Goal: Find specific page/section: Find specific page/section

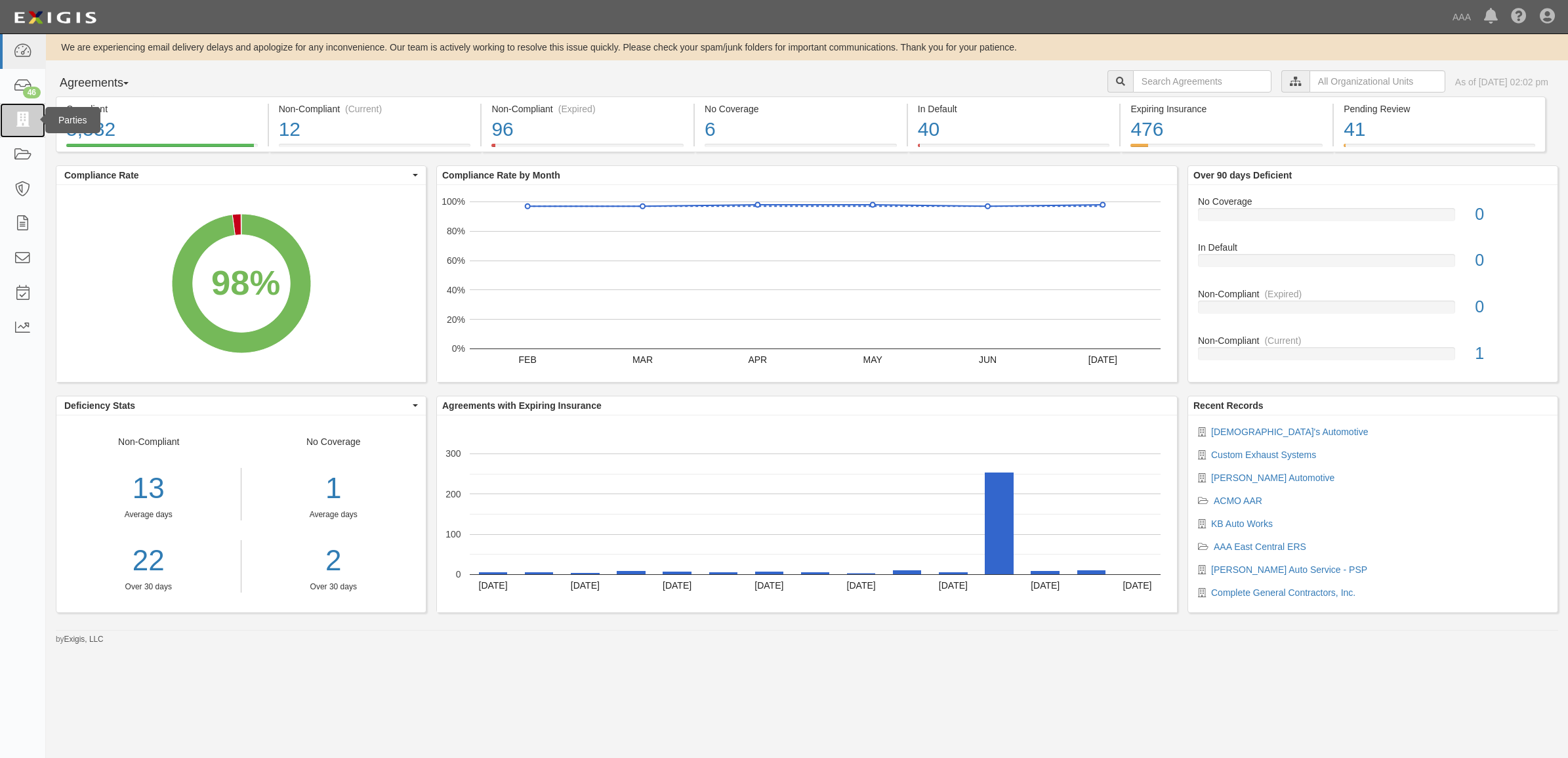
click at [37, 133] on link at bounding box center [22, 120] width 46 height 34
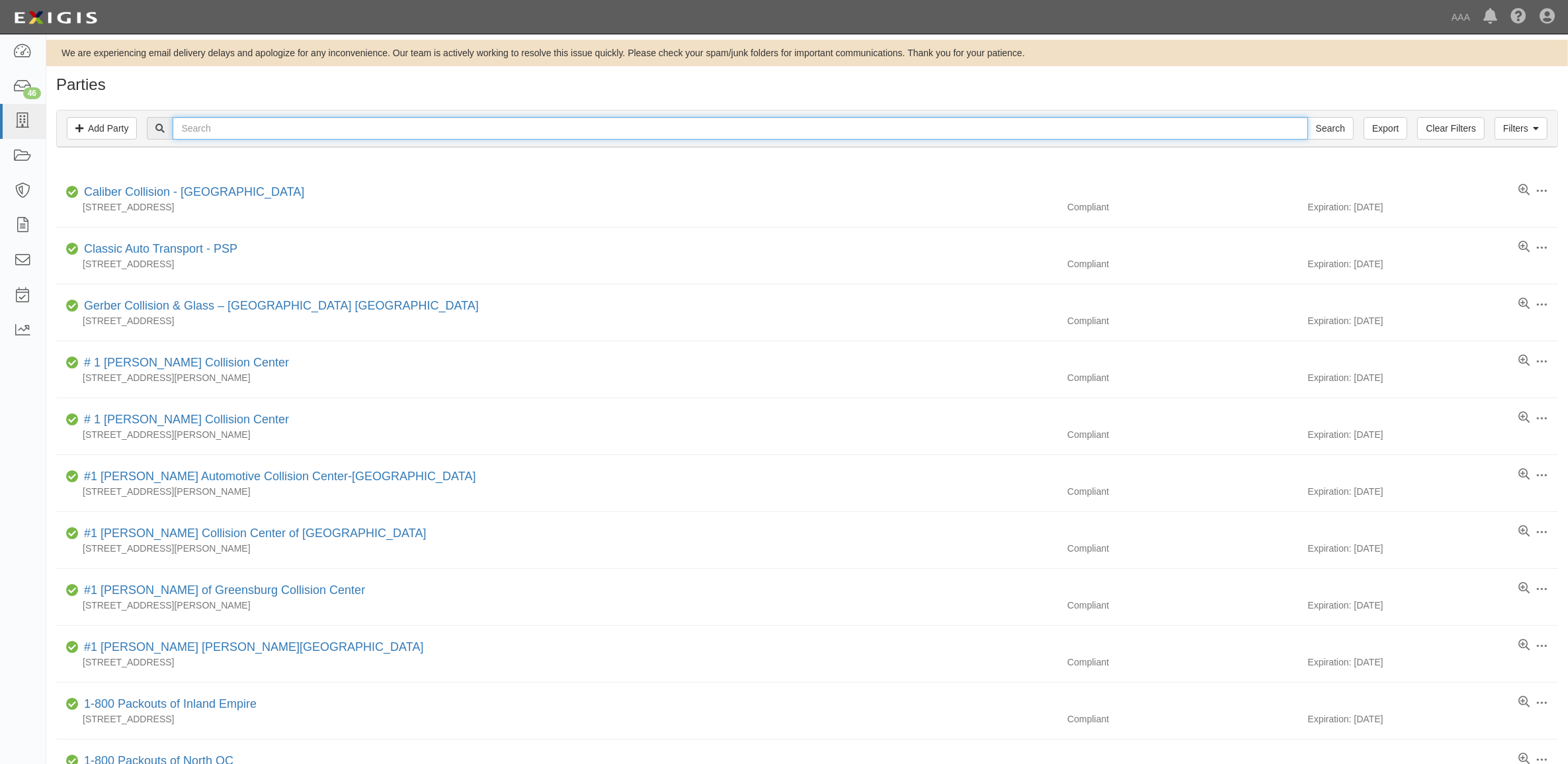
click at [228, 133] on input "text" at bounding box center [740, 128] width 1135 height 22
type input "Audi"
click at [1307, 117] on input "Search" at bounding box center [1329, 128] width 46 height 22
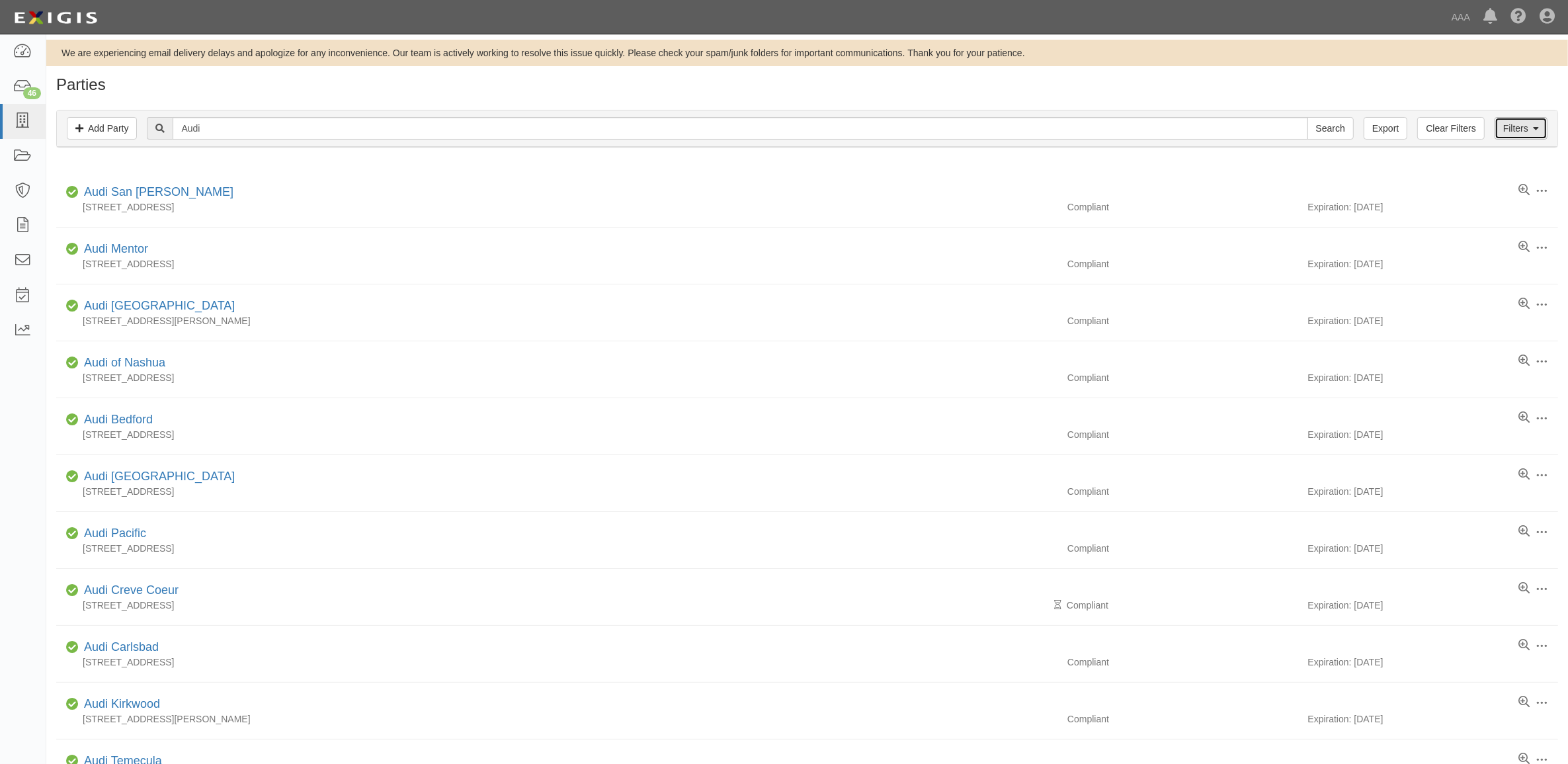
click at [1532, 131] on icon at bounding box center [1535, 129] width 6 height 9
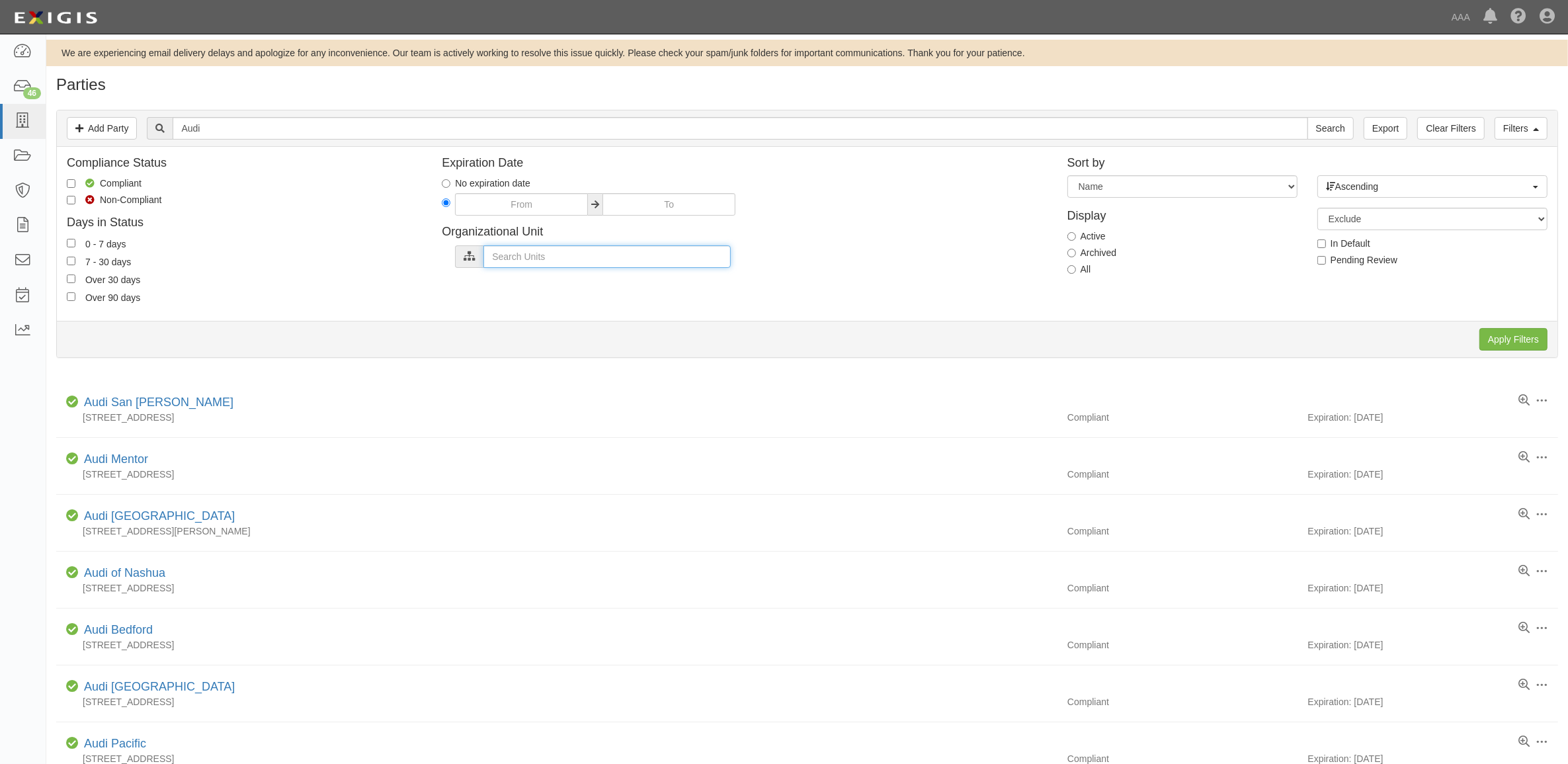
click at [602, 255] on input "text" at bounding box center [607, 257] width 247 height 22
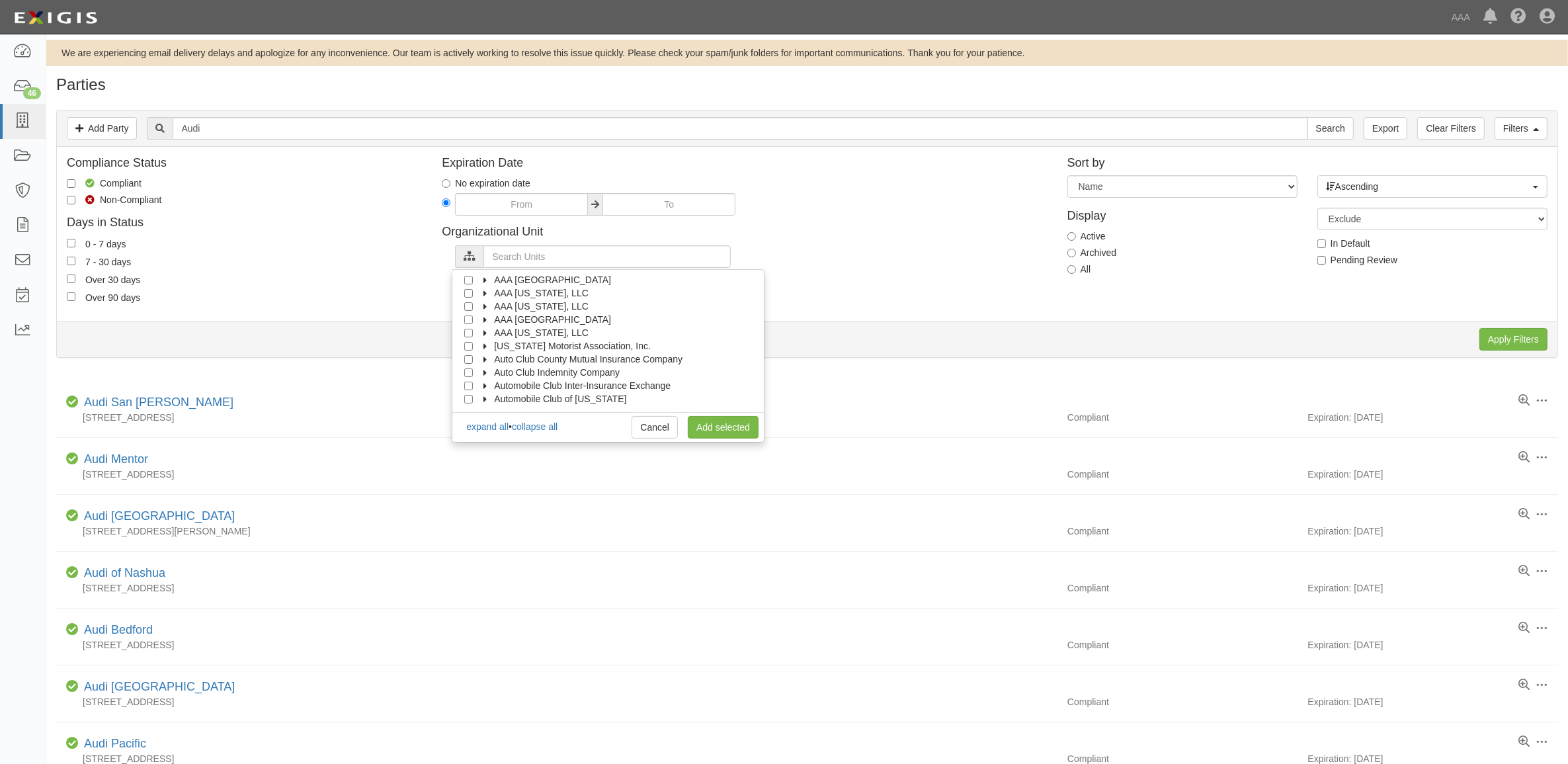
click at [488, 397] on label "Automobile Club of [US_STATE]" at bounding box center [551, 399] width 149 height 13
click at [499, 348] on icon at bounding box center [498, 346] width 9 height 6
click at [491, 373] on input "Approved Automotive Repair (AAR)" at bounding box center [491, 372] width 8 height 8
checkbox input "true"
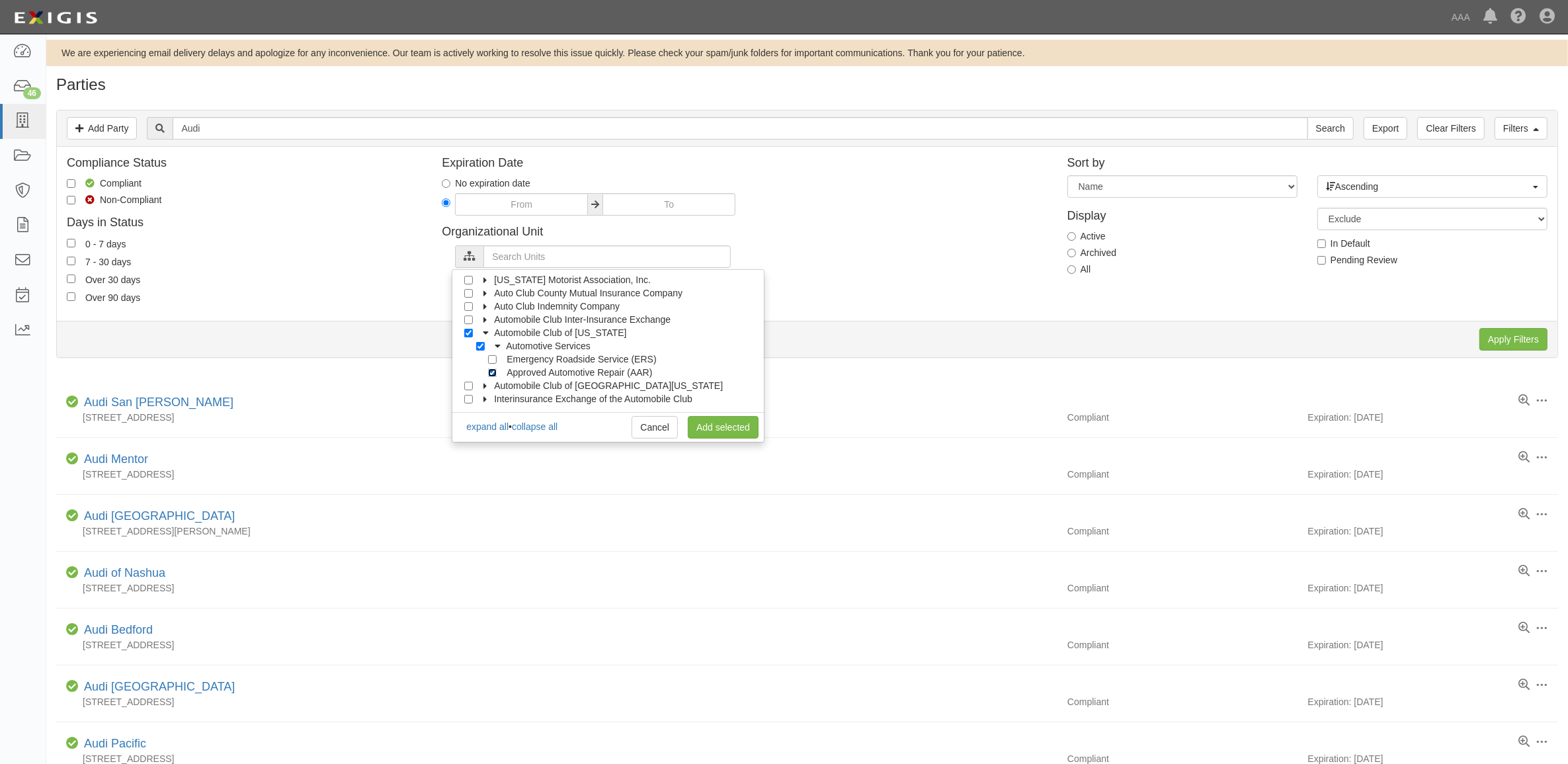
checkbox input "true"
click at [740, 430] on link "Add selected" at bounding box center [723, 427] width 71 height 22
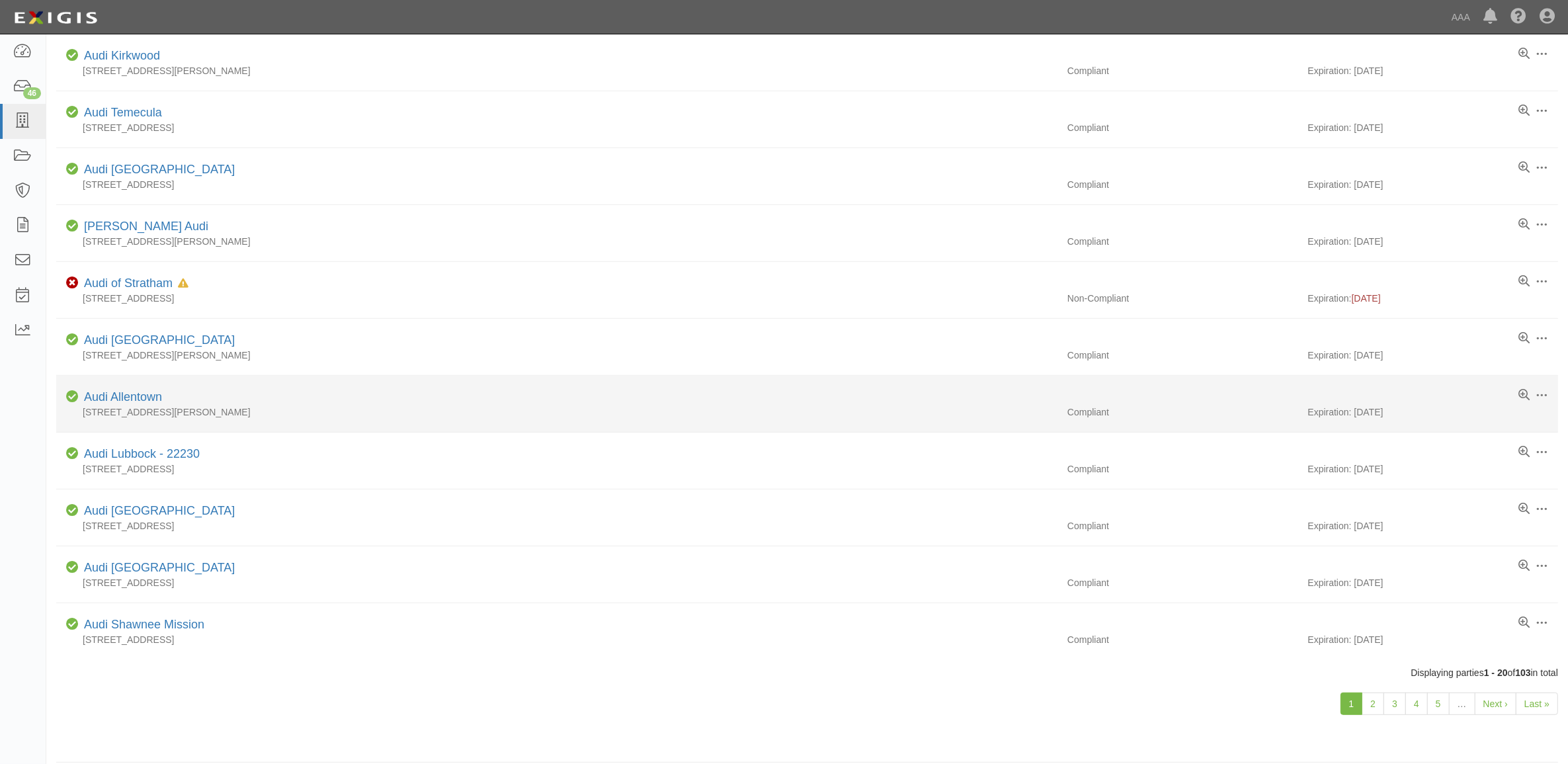
scroll to position [876, 0]
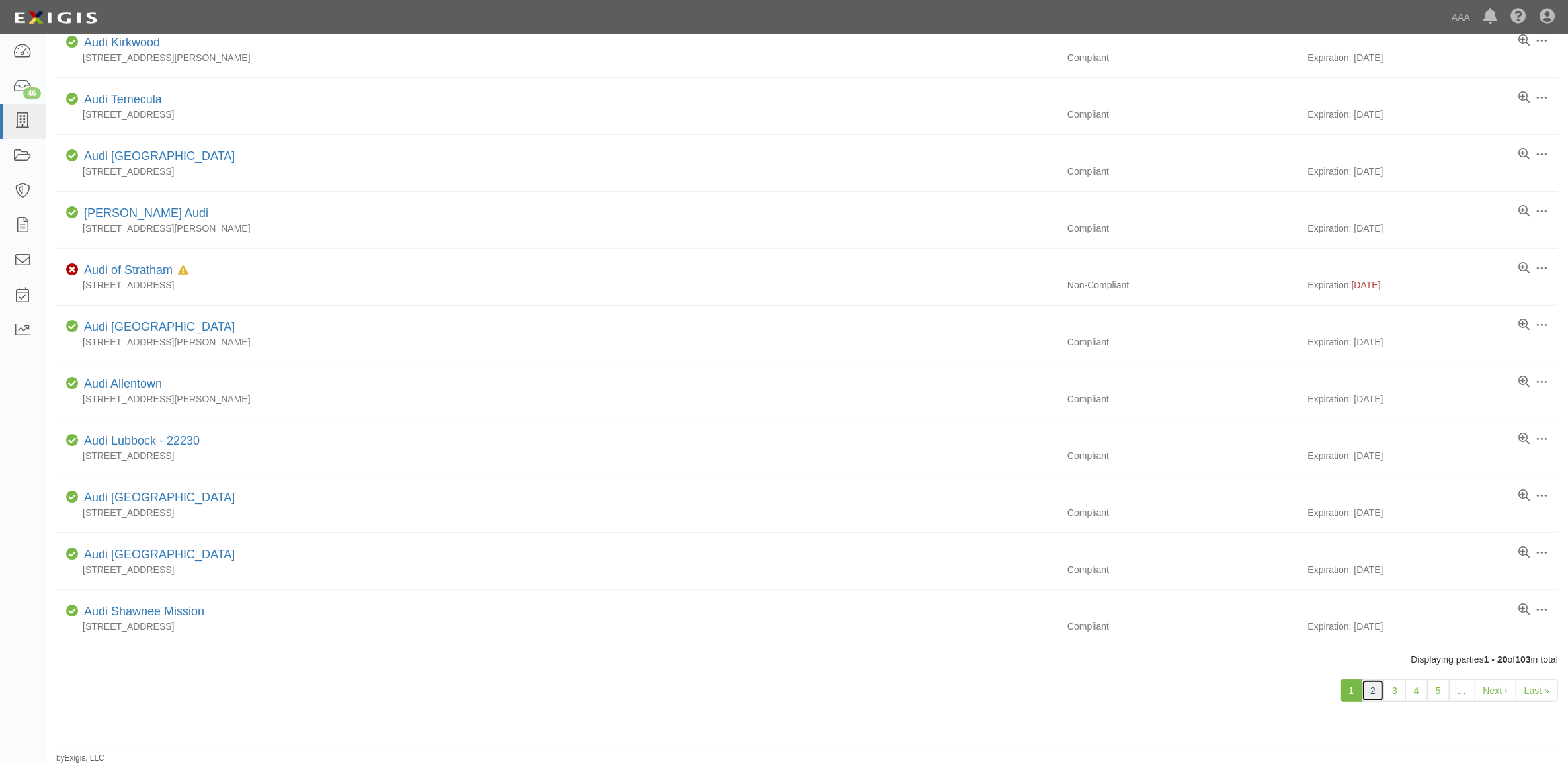
click at [1370, 695] on link "2" at bounding box center [1372, 690] width 22 height 22
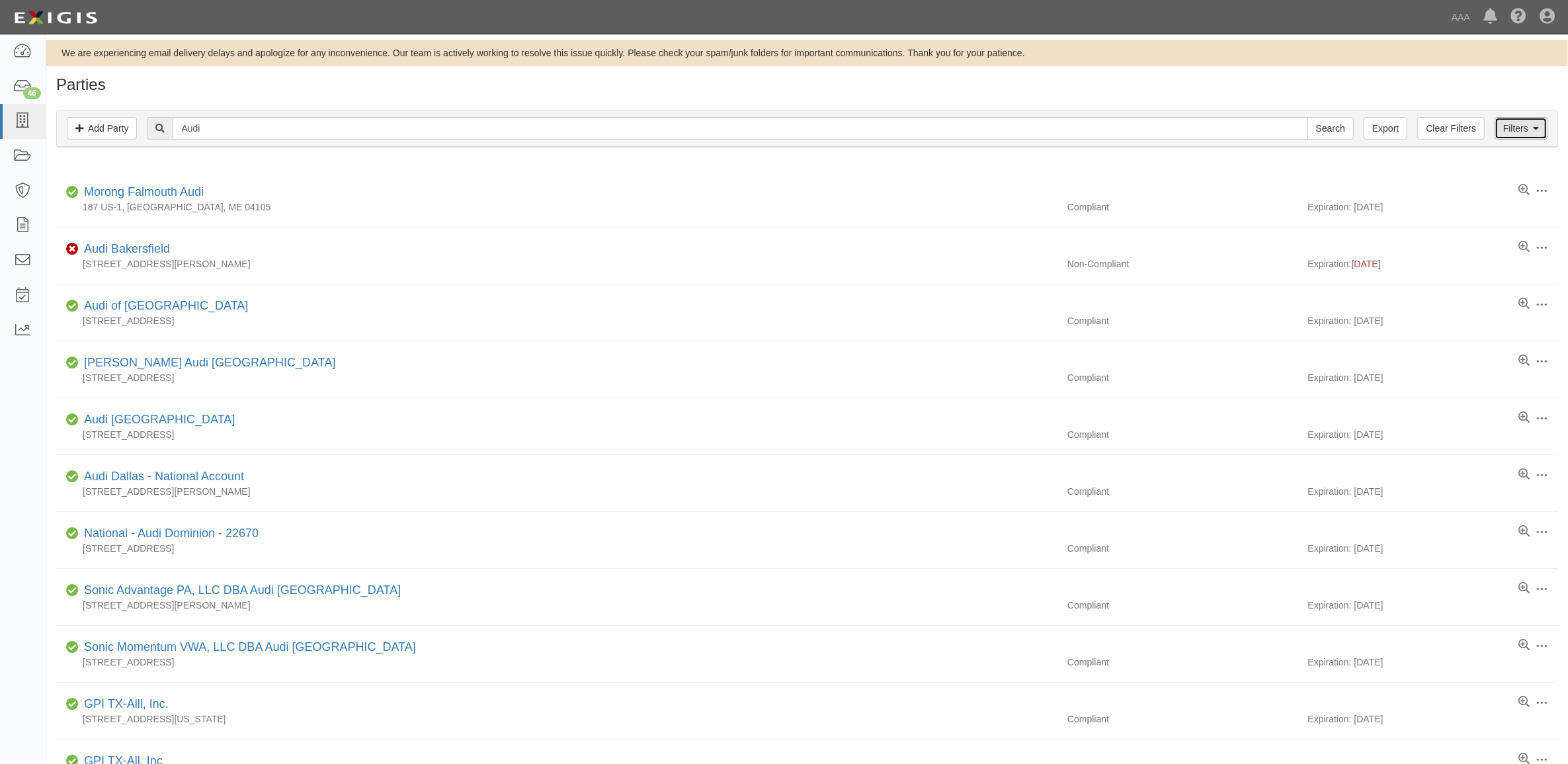
click at [1542, 131] on link "Filters" at bounding box center [1520, 128] width 52 height 22
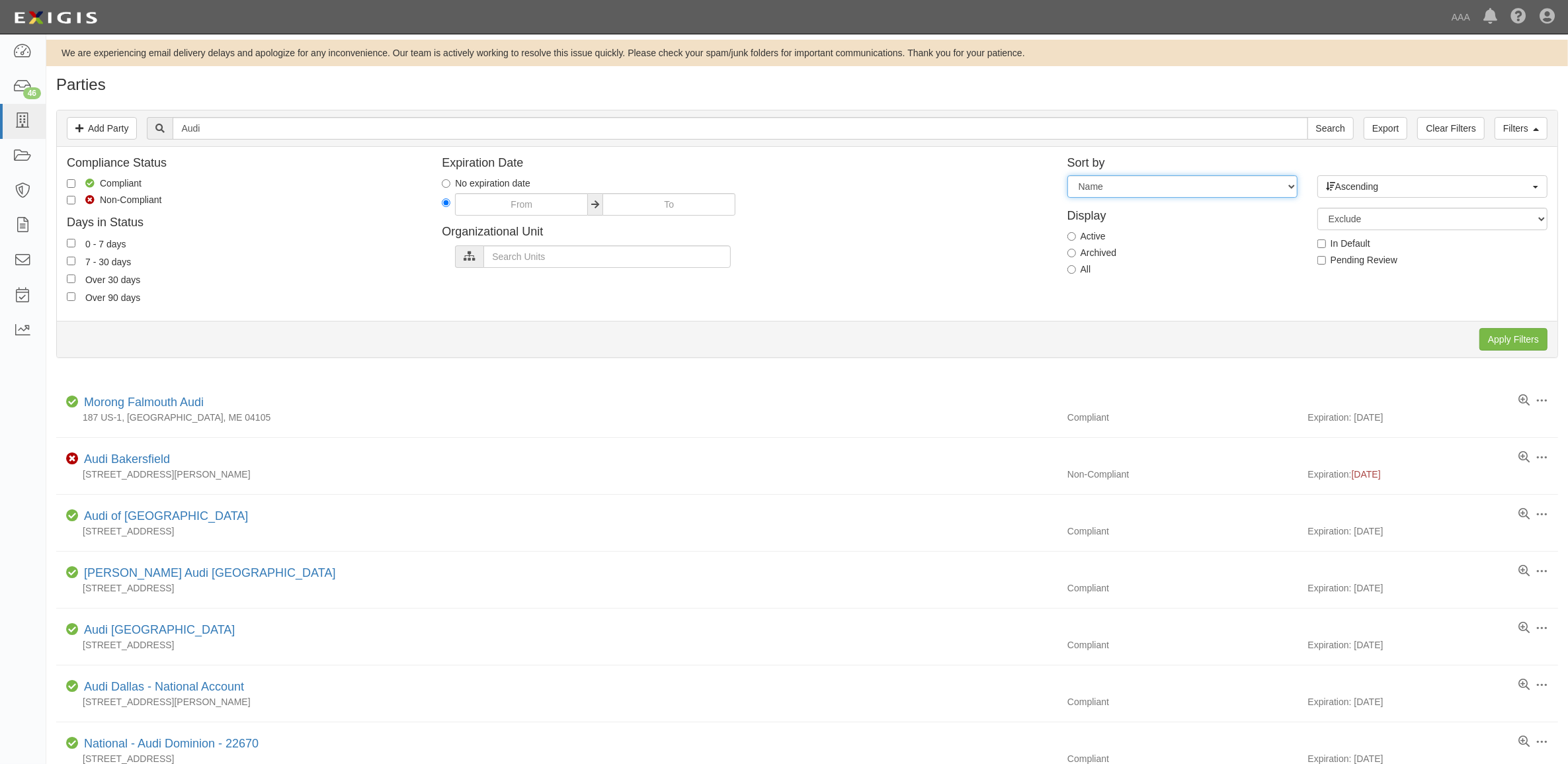
click at [1253, 193] on select "Expiration Name" at bounding box center [1182, 186] width 230 height 22
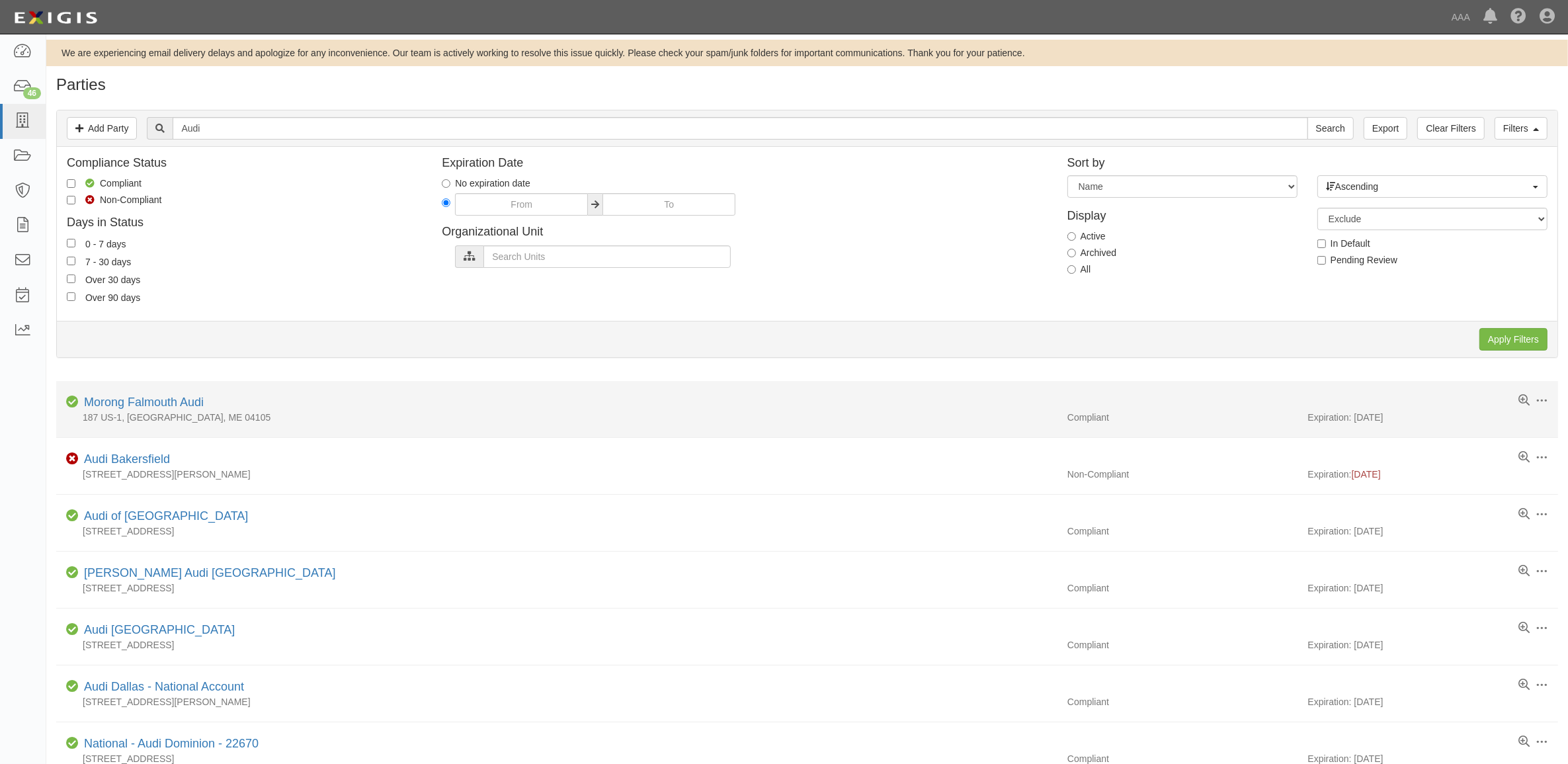
click at [964, 412] on div "187 US-1, Falmouth, ME 04105" at bounding box center [556, 418] width 1001 height 13
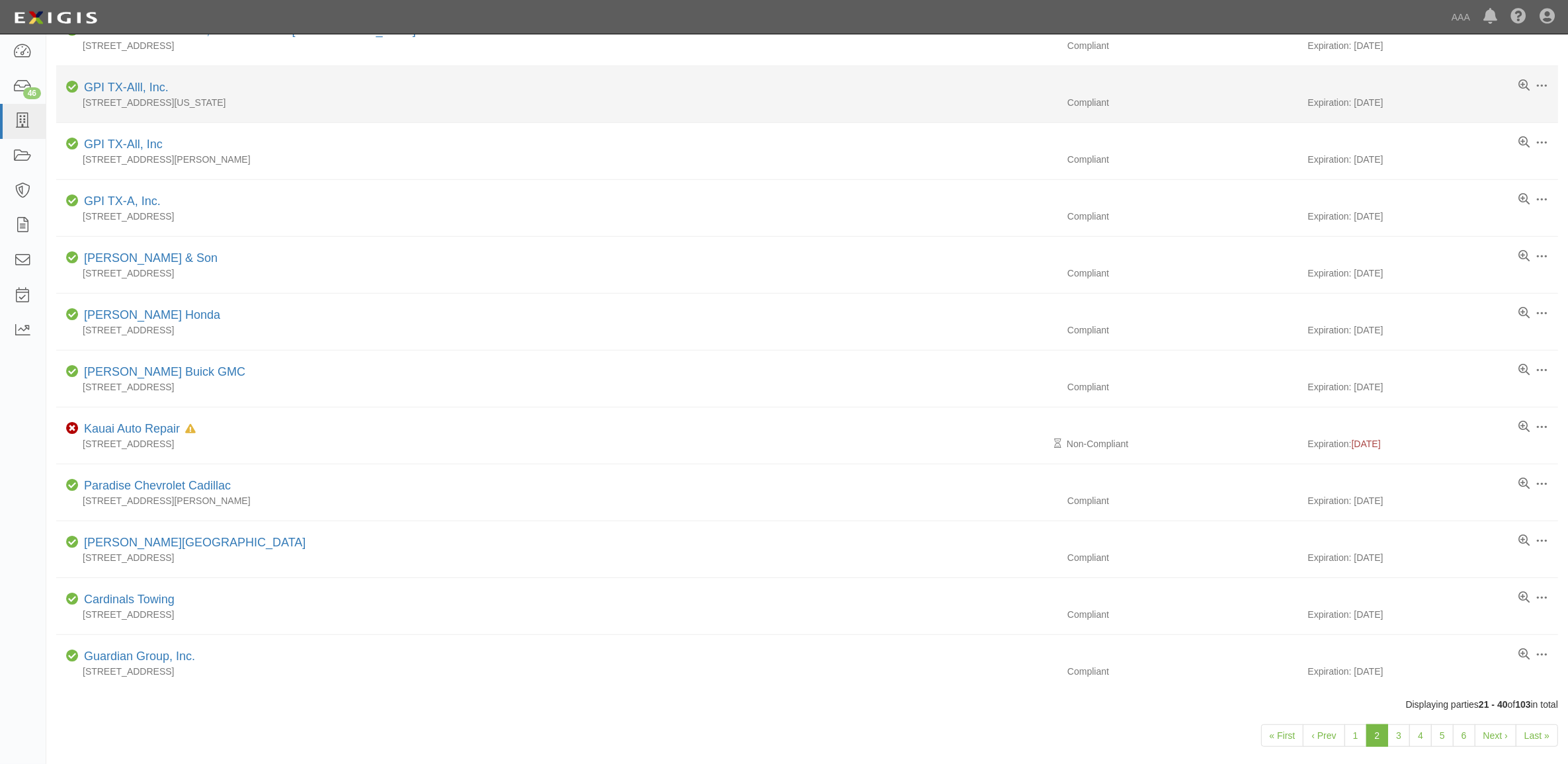
scroll to position [876, 0]
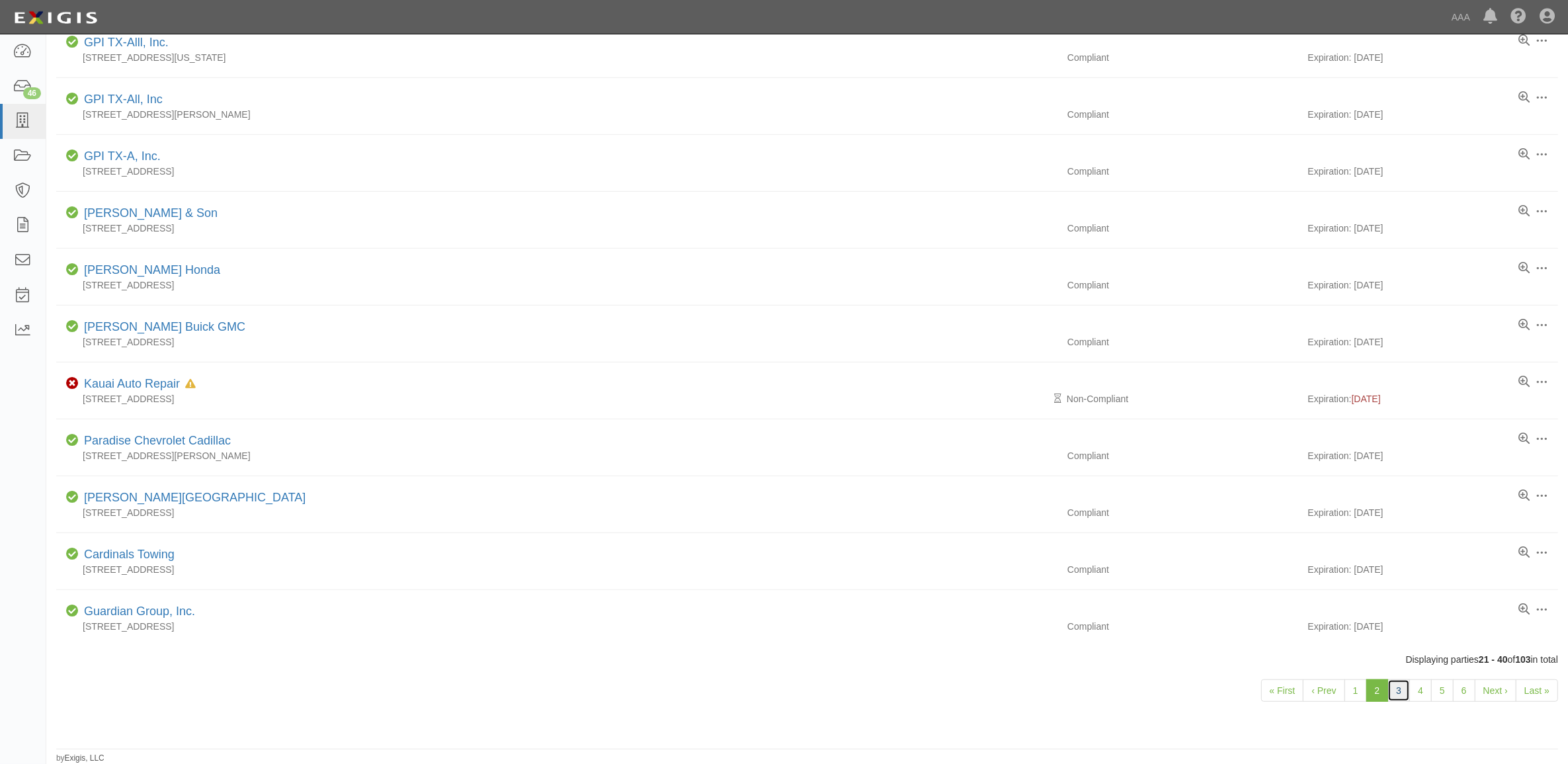
click at [1394, 690] on link "3" at bounding box center [1399, 690] width 22 height 22
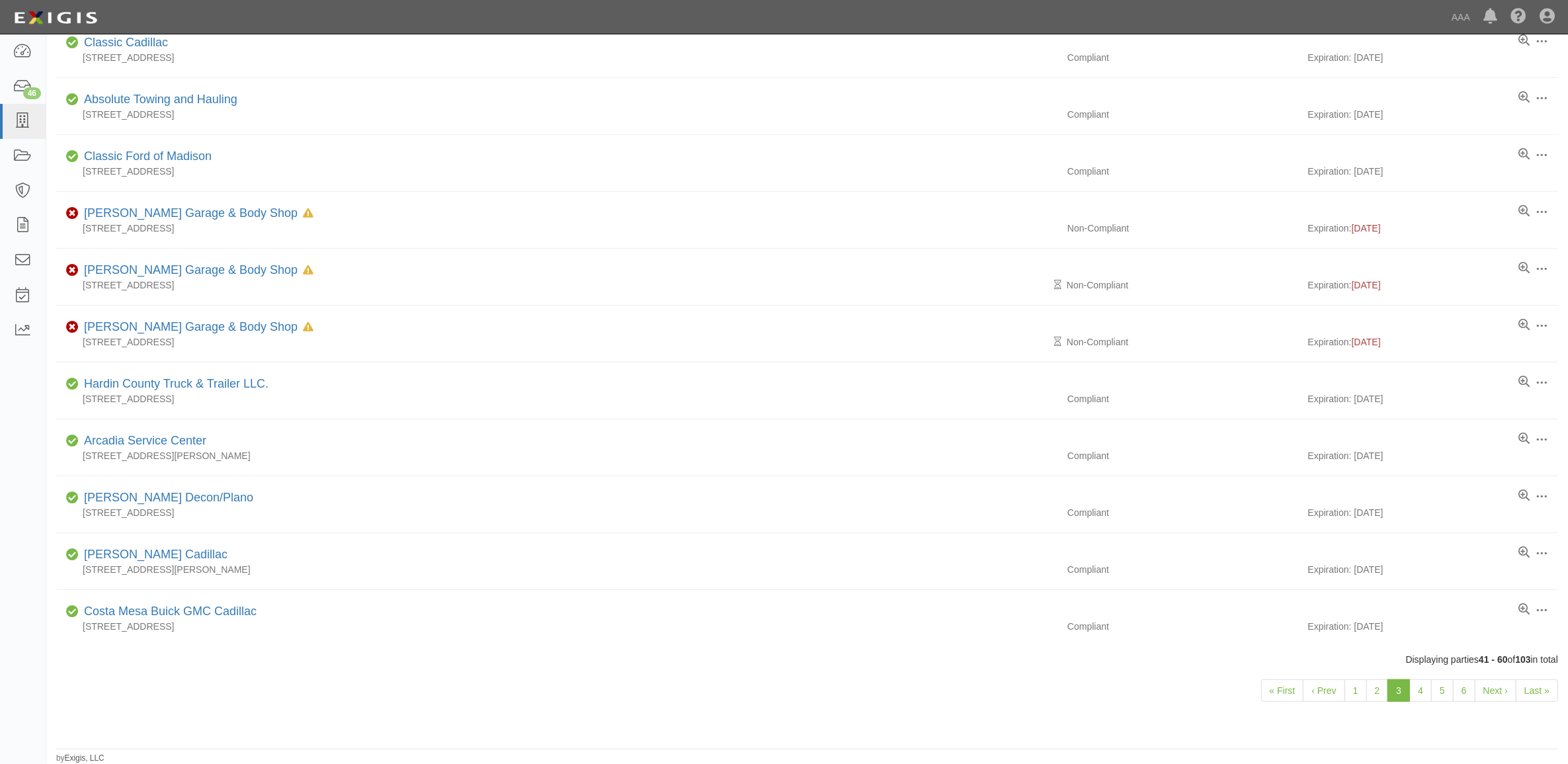
scroll to position [666, 0]
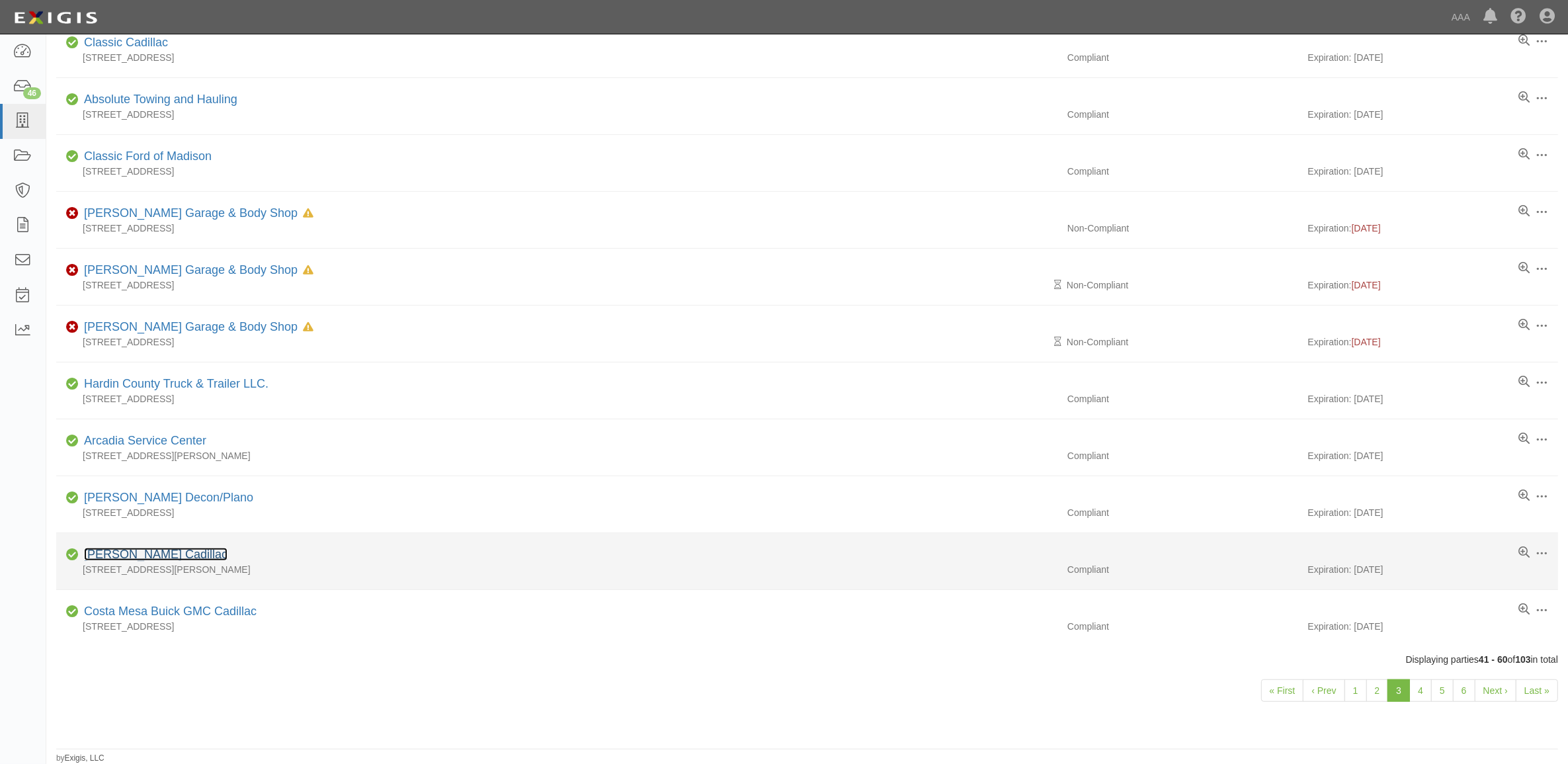
drag, startPoint x: 157, startPoint y: 553, endPoint x: 174, endPoint y: 553, distance: 17.0
click at [157, 553] on link "[PERSON_NAME] Cadillac" at bounding box center [155, 554] width 143 height 13
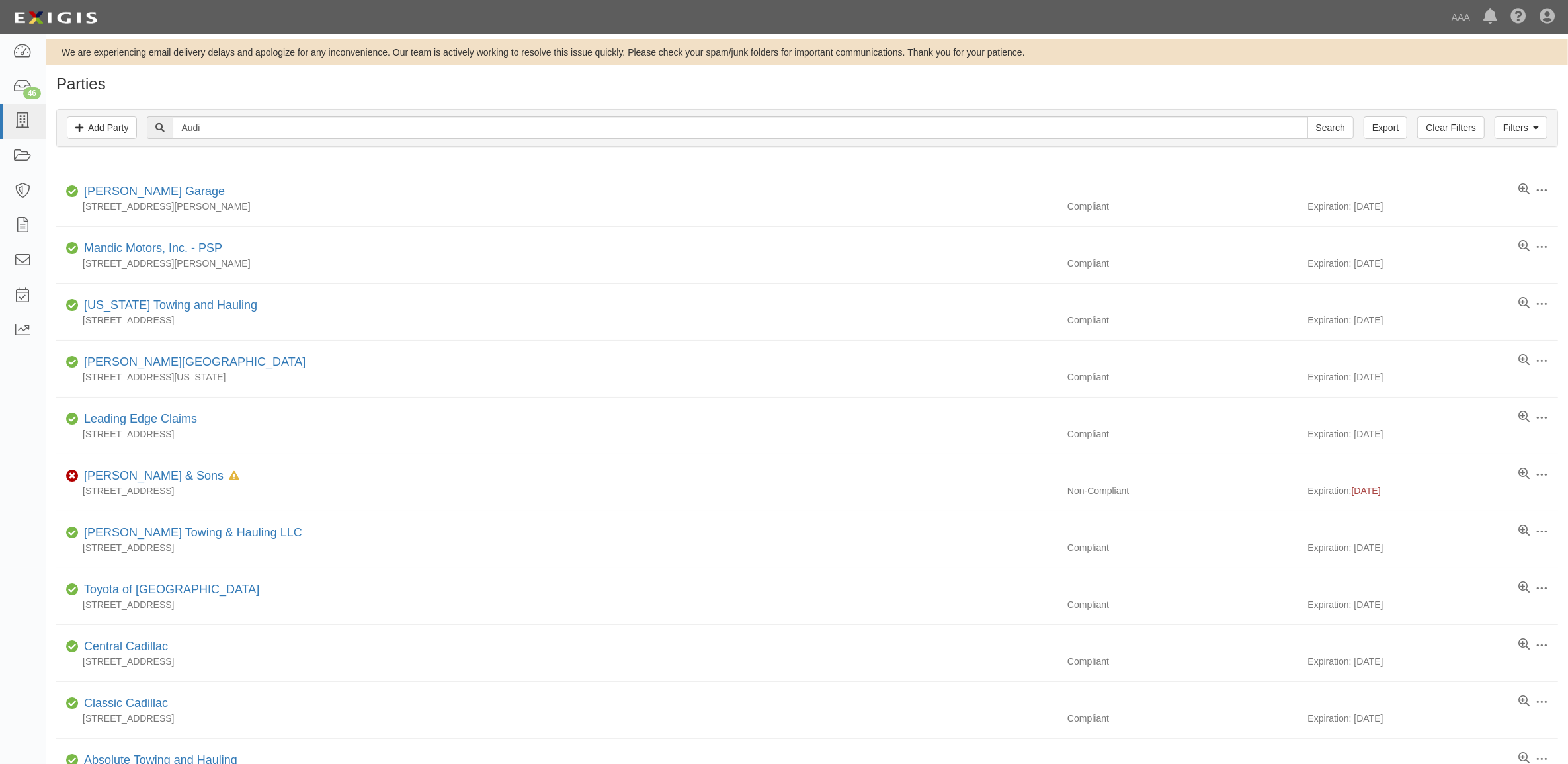
scroll to position [0, 0]
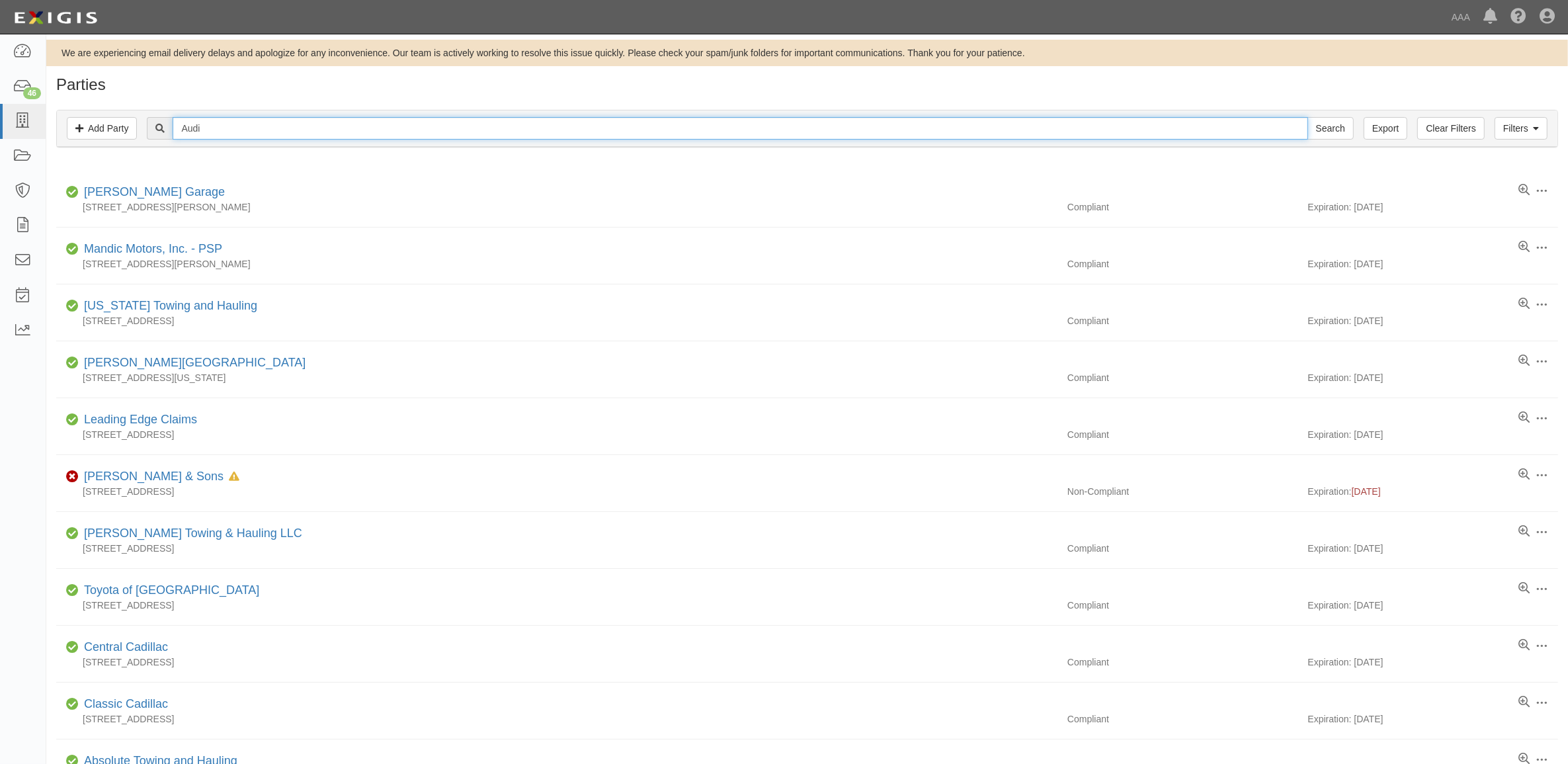
click at [286, 121] on input "Audi" at bounding box center [740, 128] width 1135 height 22
type input "22740"
click at [1307, 117] on input "Search" at bounding box center [1329, 128] width 46 height 22
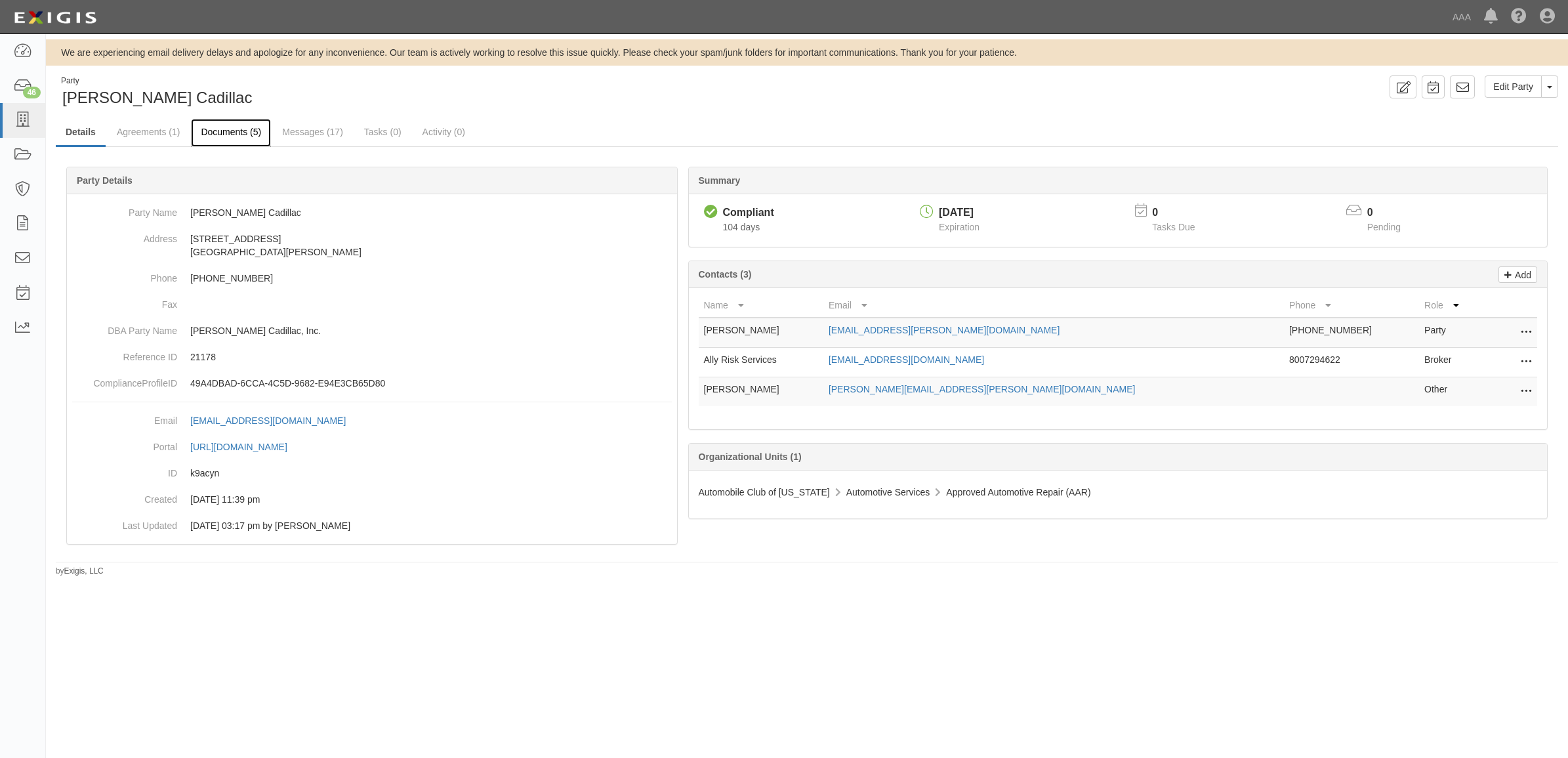
click at [225, 135] on link "Documents (5)" at bounding box center [231, 133] width 80 height 28
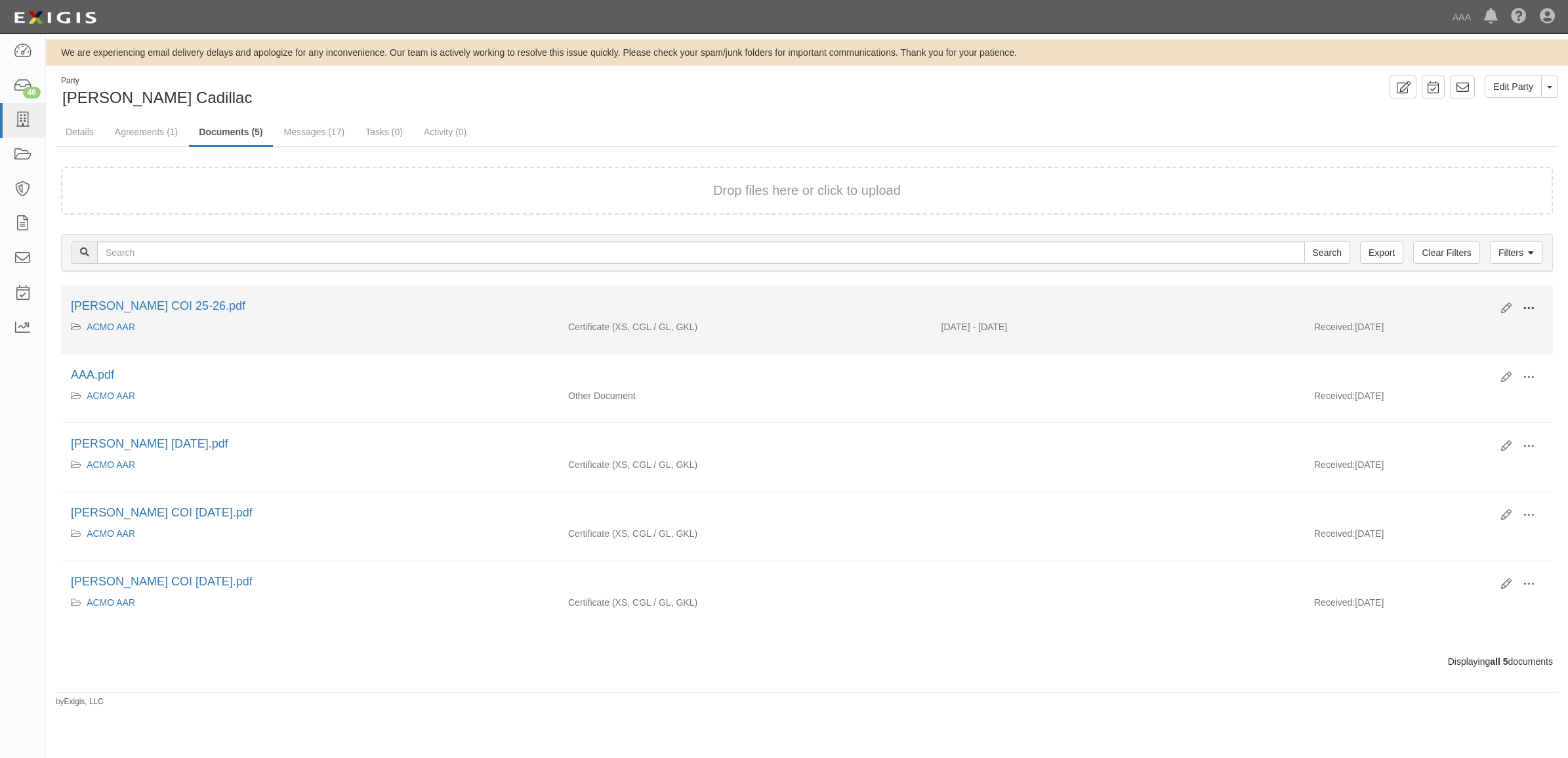
click at [1530, 309] on span at bounding box center [1528, 308] width 12 height 12
click at [1496, 325] on link "View" at bounding box center [1465, 327] width 104 height 23
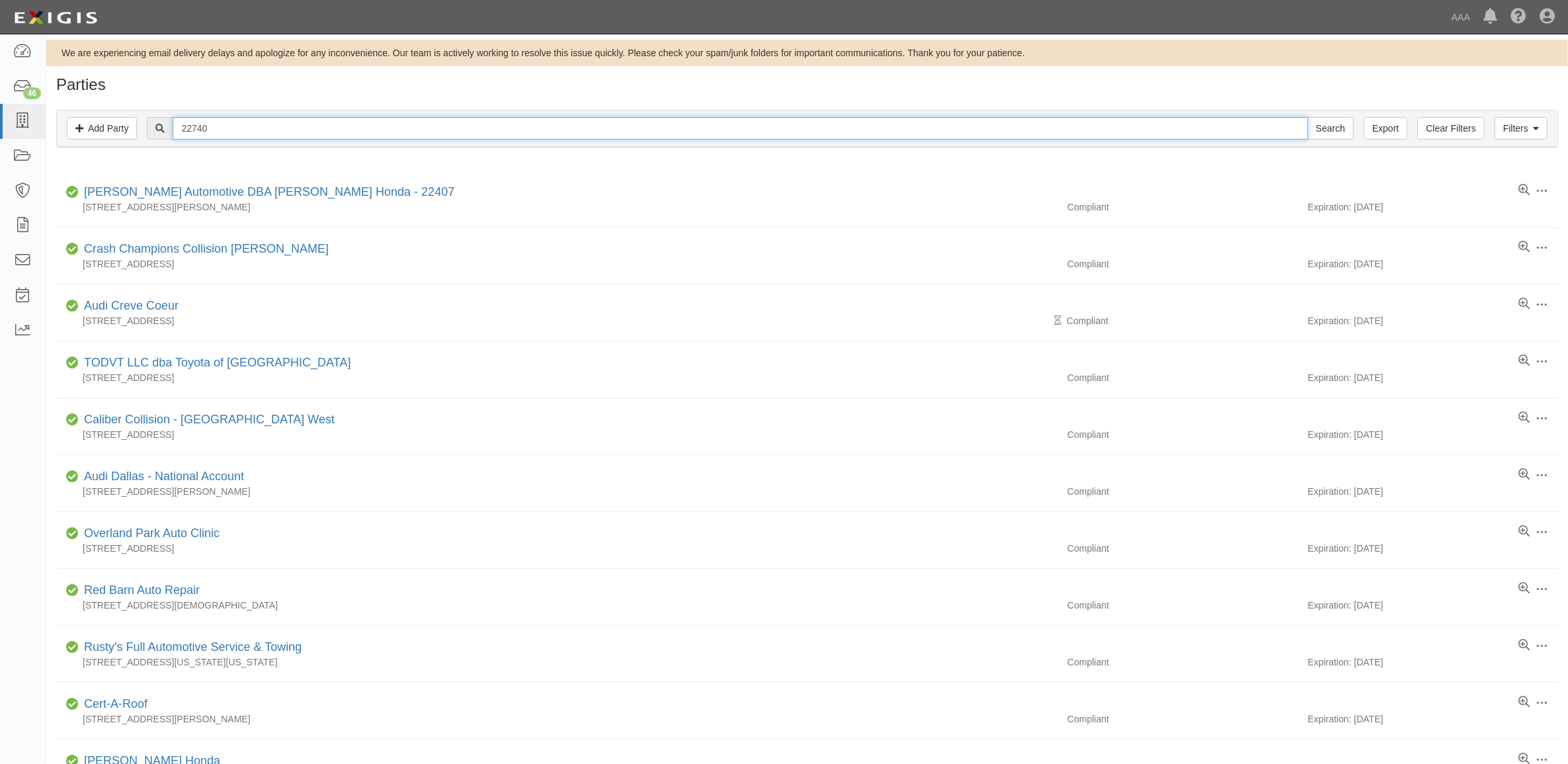
click at [263, 127] on input "22740" at bounding box center [740, 128] width 1135 height 22
type input "23175"
click at [1307, 117] on input "Search" at bounding box center [1329, 128] width 46 height 22
